Goal: Task Accomplishment & Management: Use online tool/utility

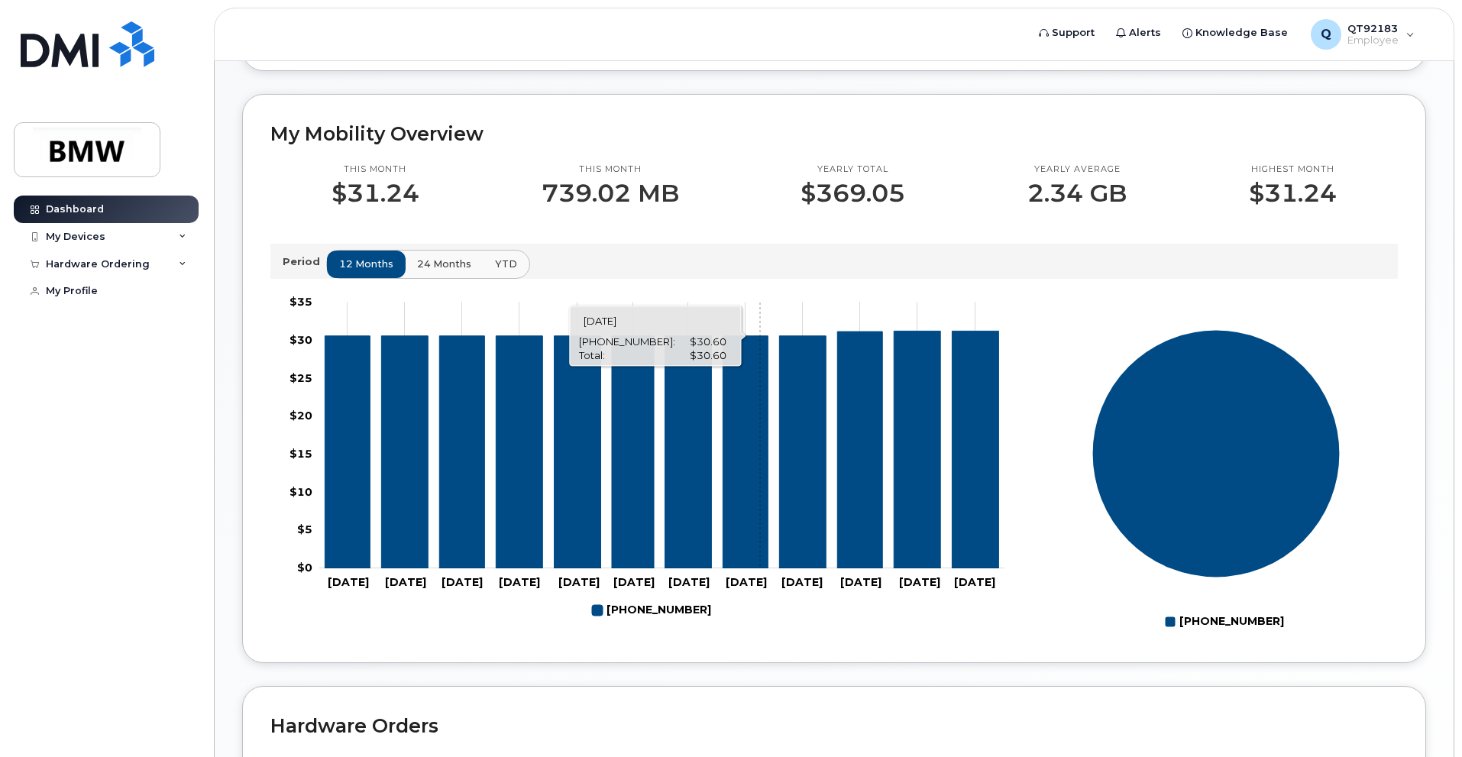
scroll to position [407, 0]
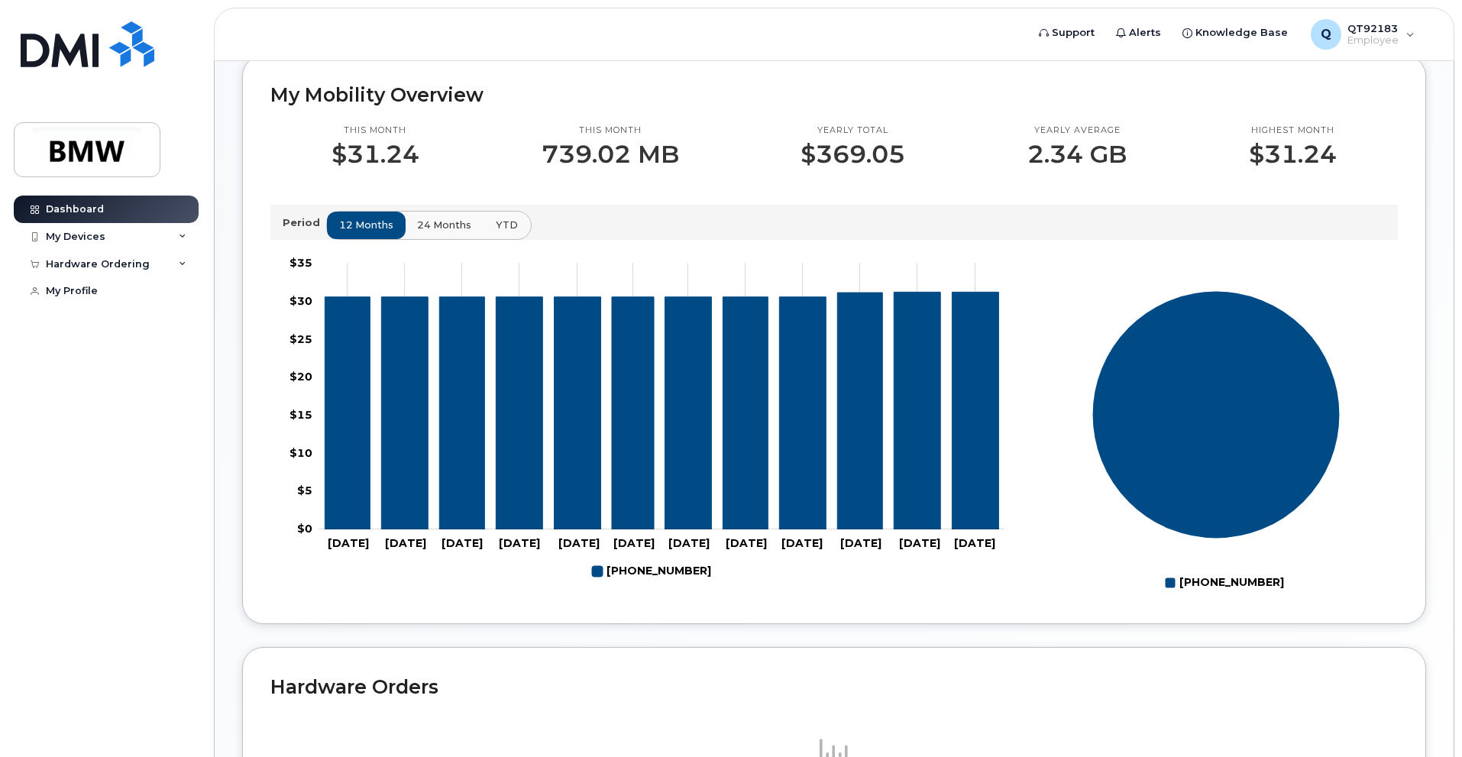
click at [510, 232] on span "YTD" at bounding box center [507, 225] width 22 height 15
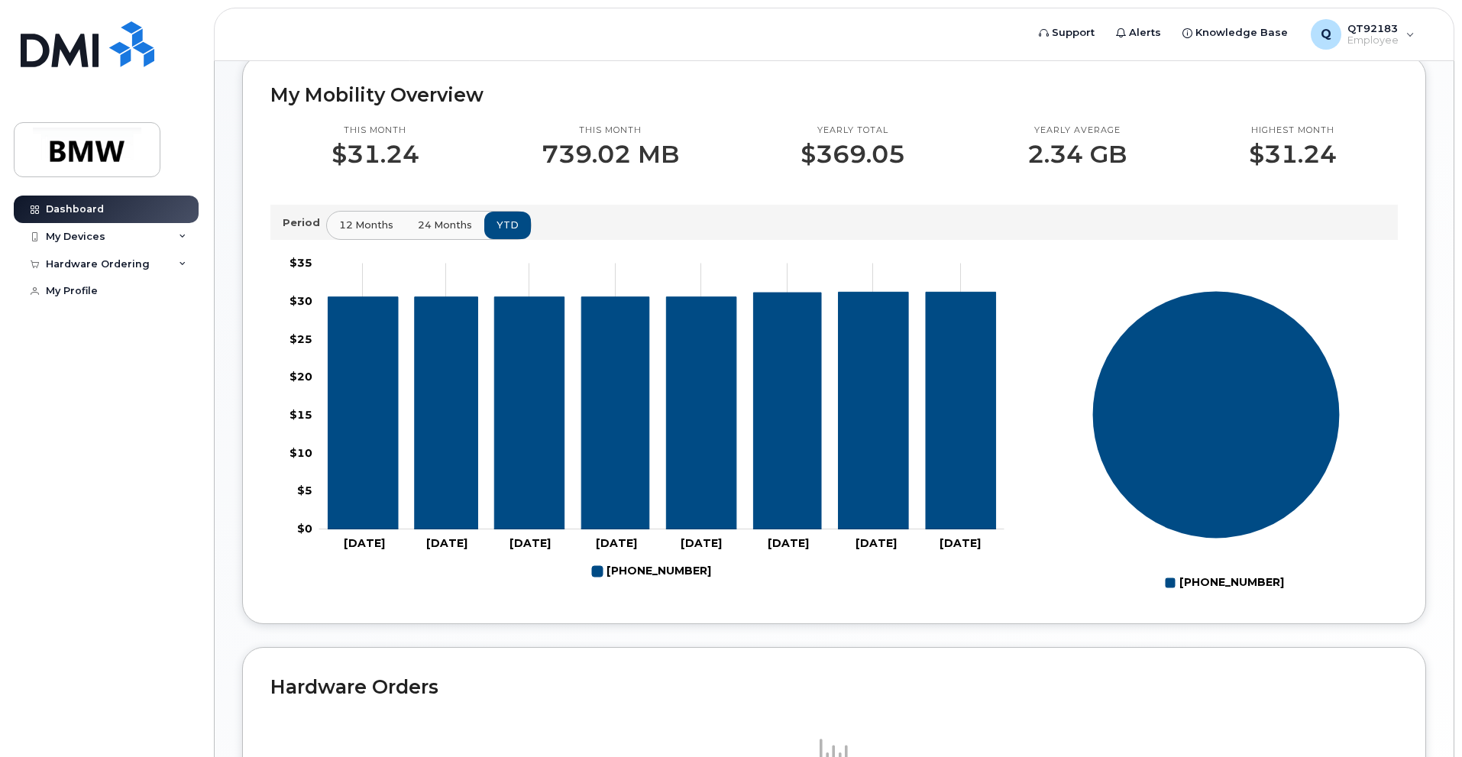
click at [438, 232] on span "24 months" at bounding box center [445, 225] width 54 height 15
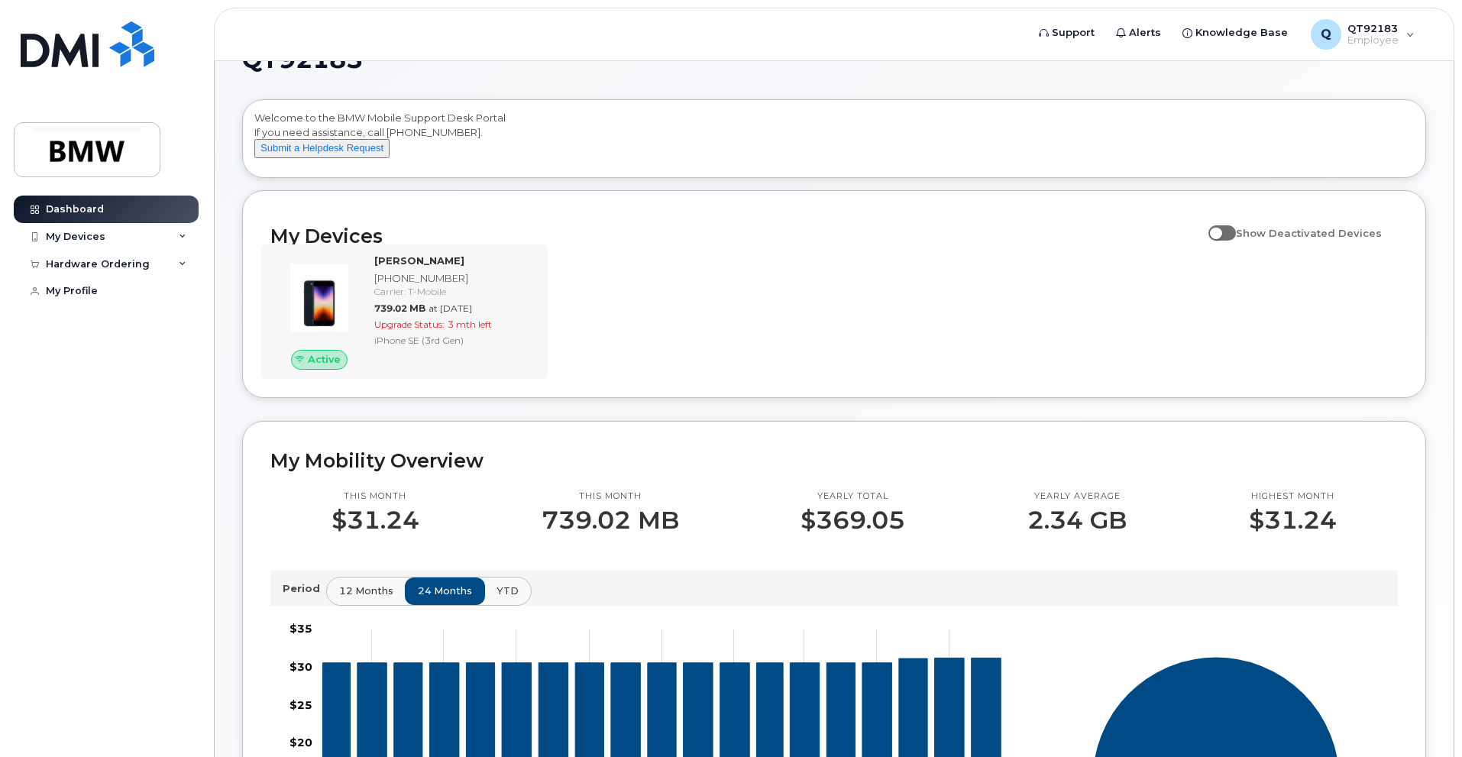
scroll to position [38, 0]
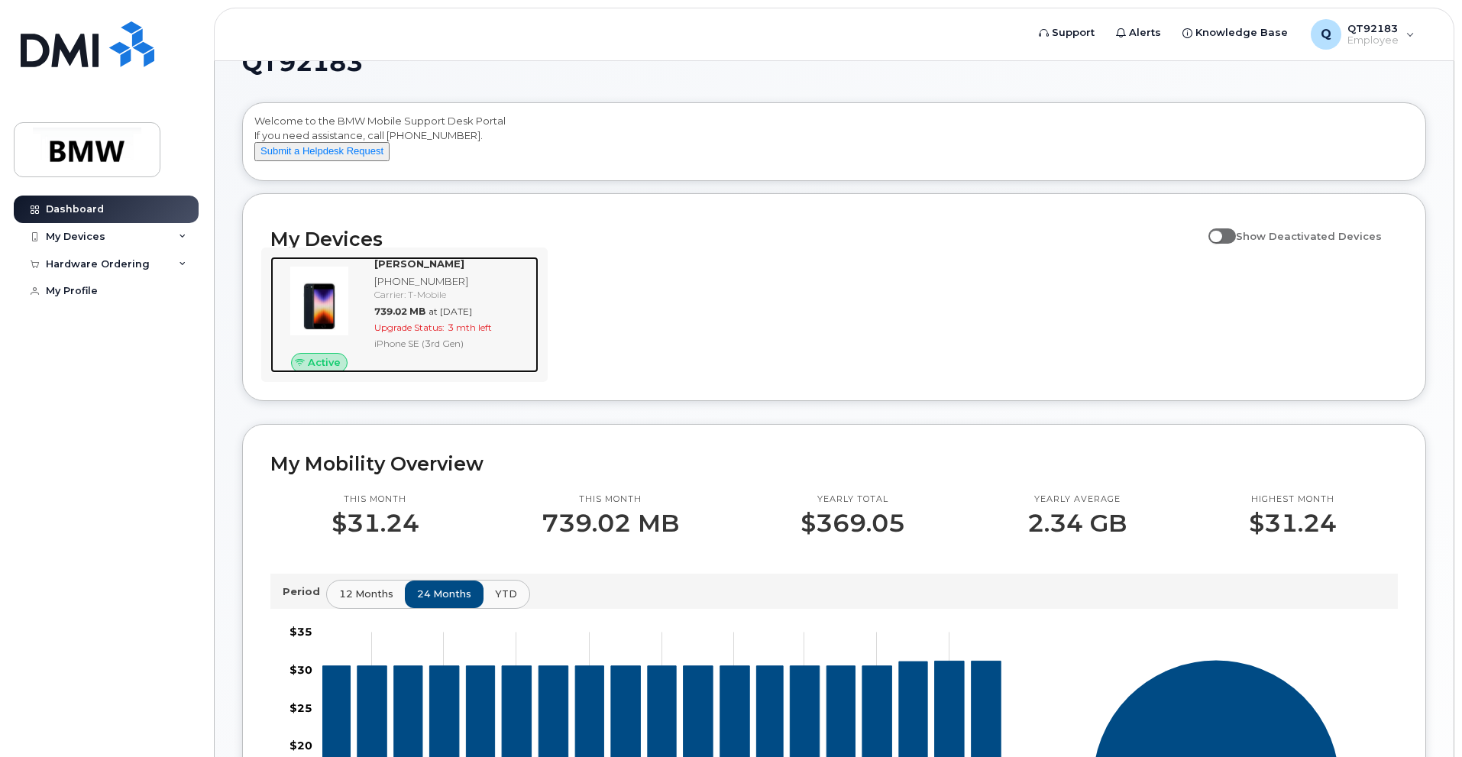
click at [462, 289] on div "[PHONE_NUMBER]" at bounding box center [453, 281] width 158 height 15
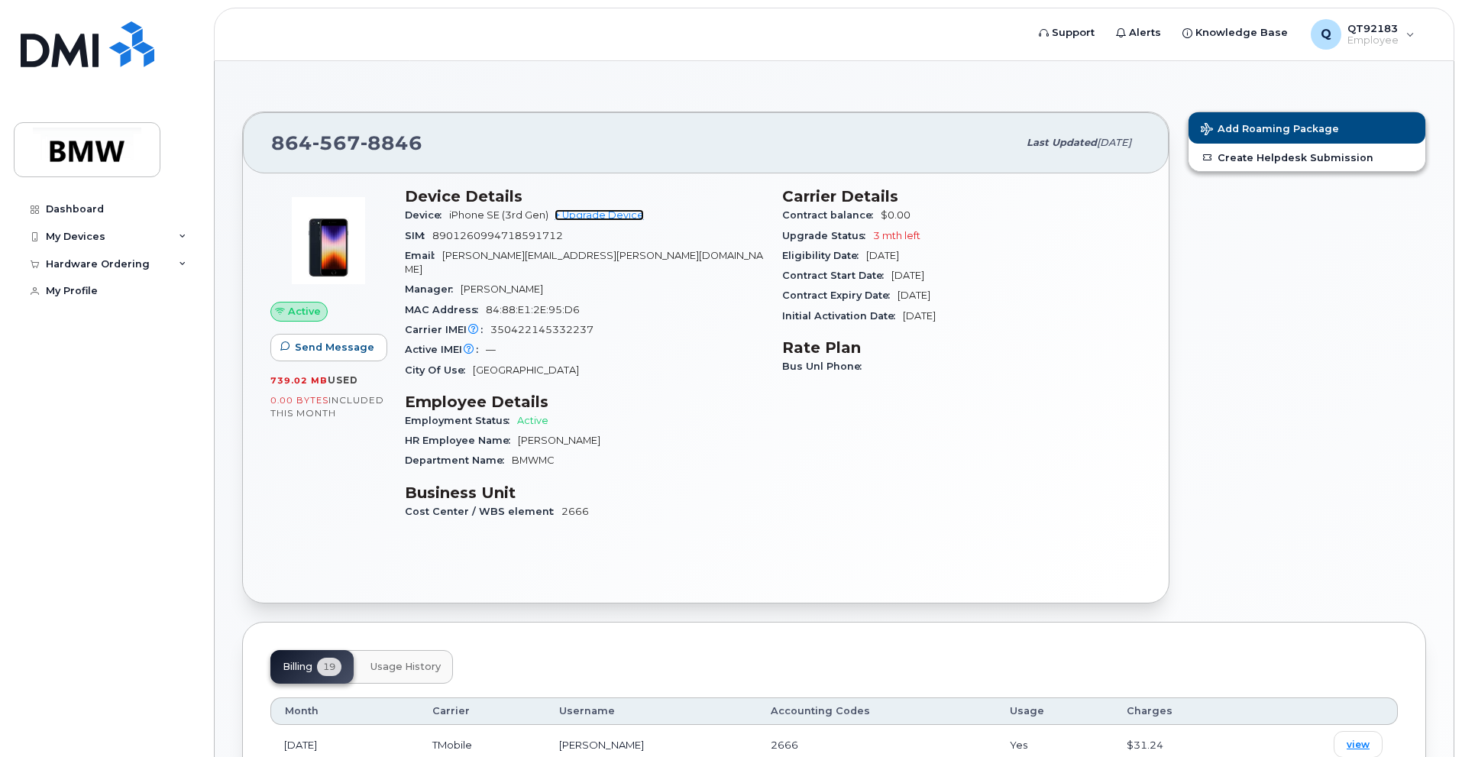
click at [633, 212] on link "+ Upgrade Device" at bounding box center [599, 214] width 89 height 11
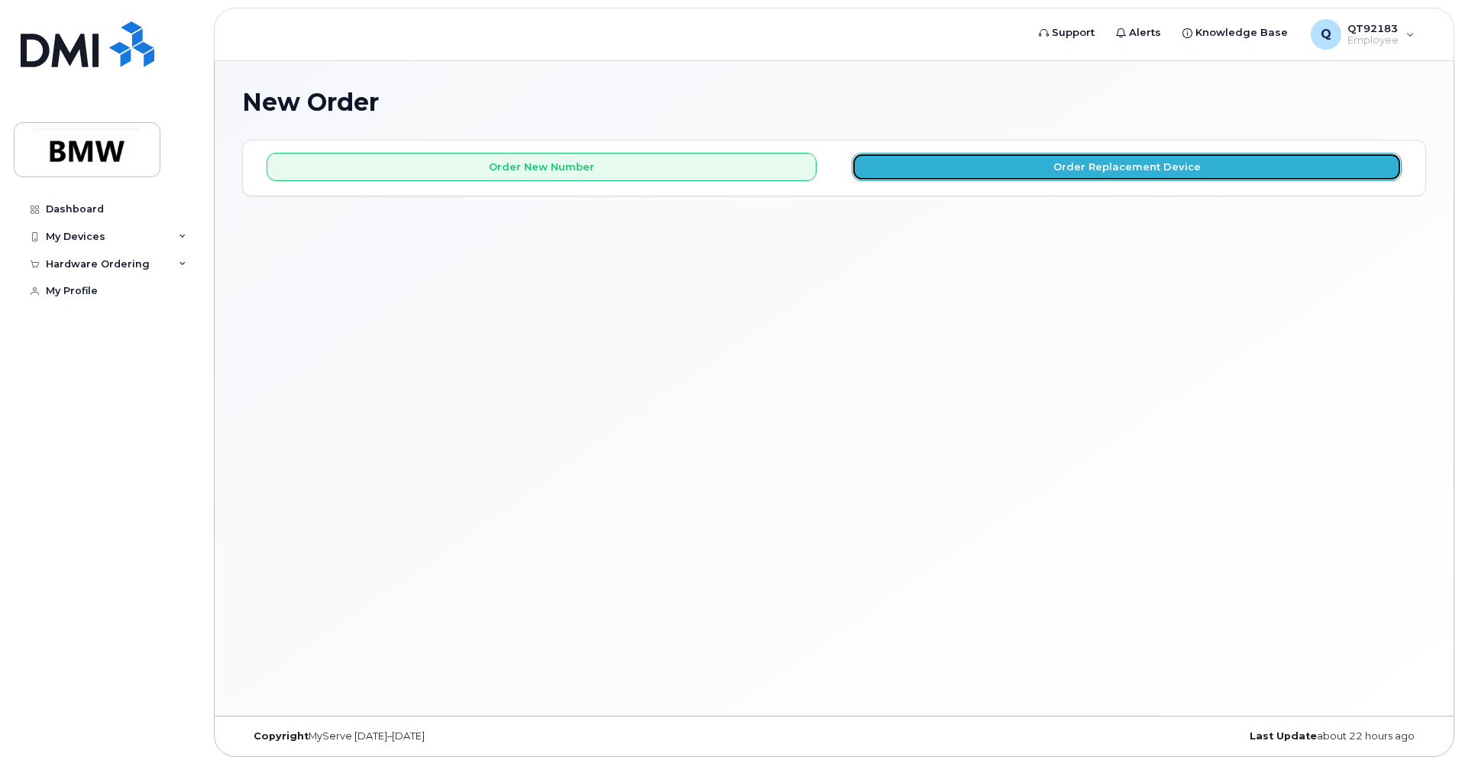
click at [1033, 167] on button "Order Replacement Device" at bounding box center [1127, 167] width 550 height 28
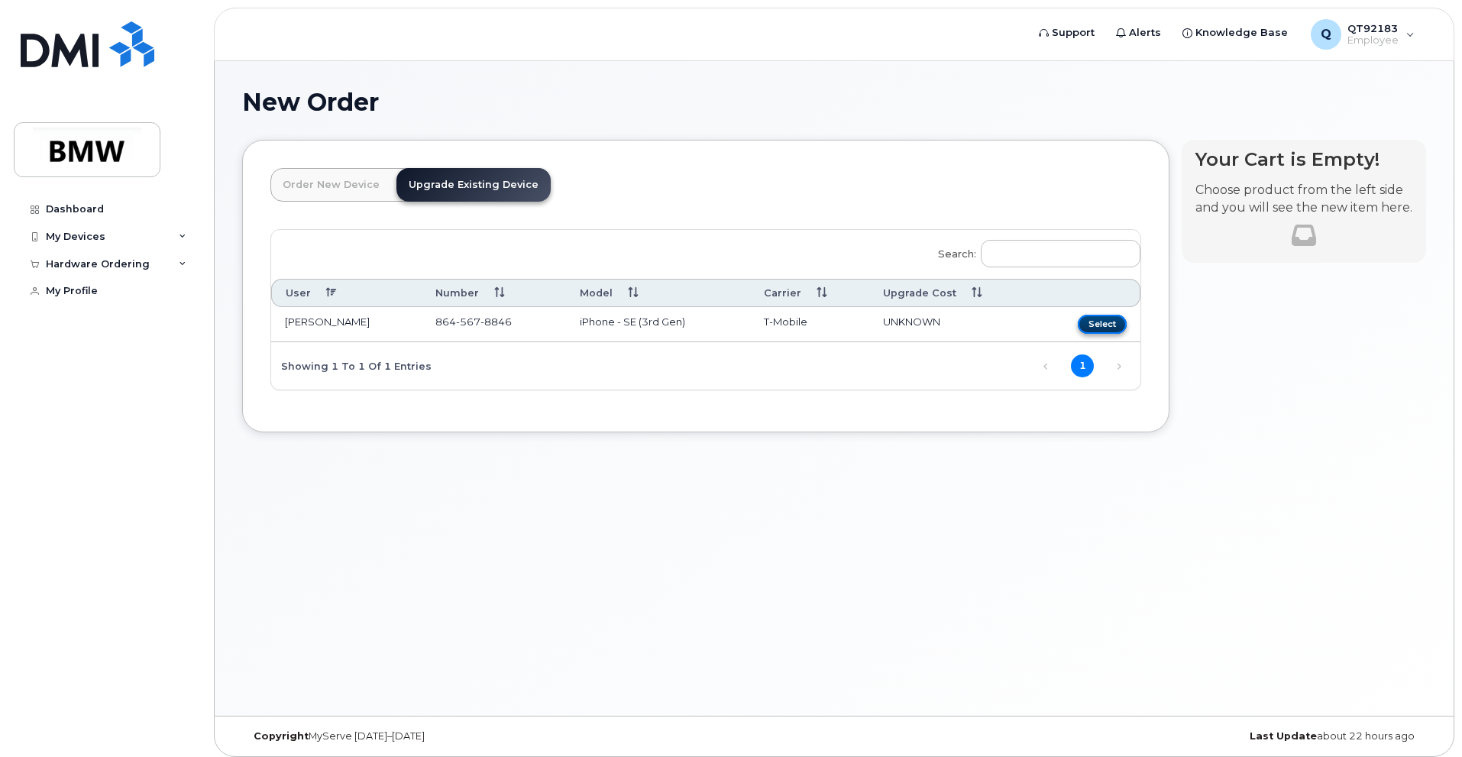
click at [1105, 320] on button "Select" at bounding box center [1102, 324] width 49 height 19
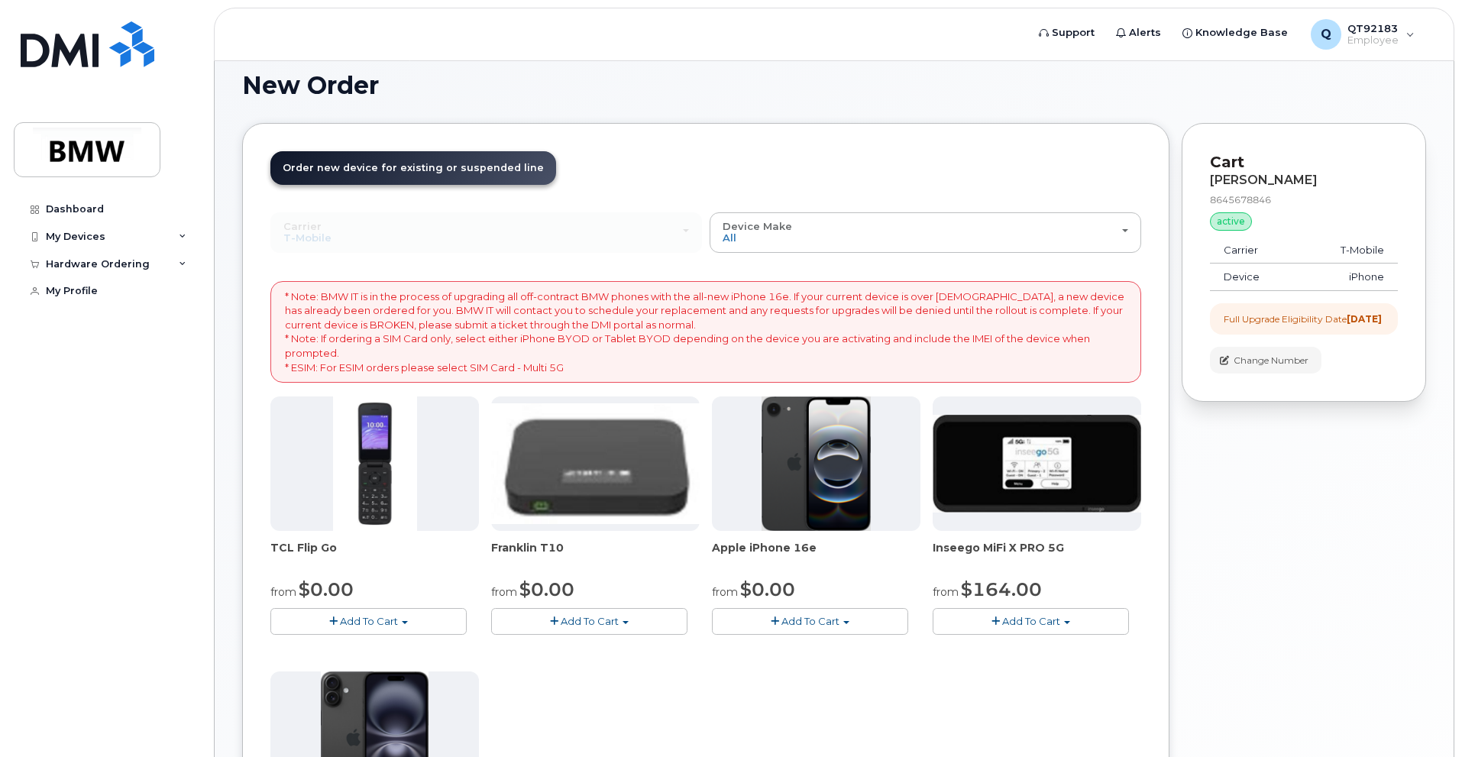
scroll to position [14, 0]
